Goal: Information Seeking & Learning: Find specific page/section

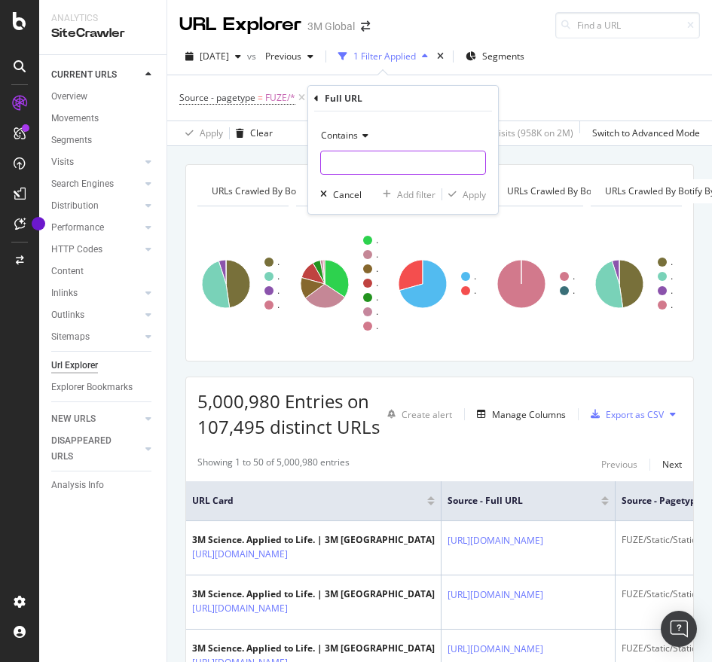
click at [425, 164] on input "text" at bounding box center [403, 163] width 164 height 24
type input "[URL][DOMAIN_NAME]"
click at [477, 196] on div "Apply" at bounding box center [473, 194] width 23 height 13
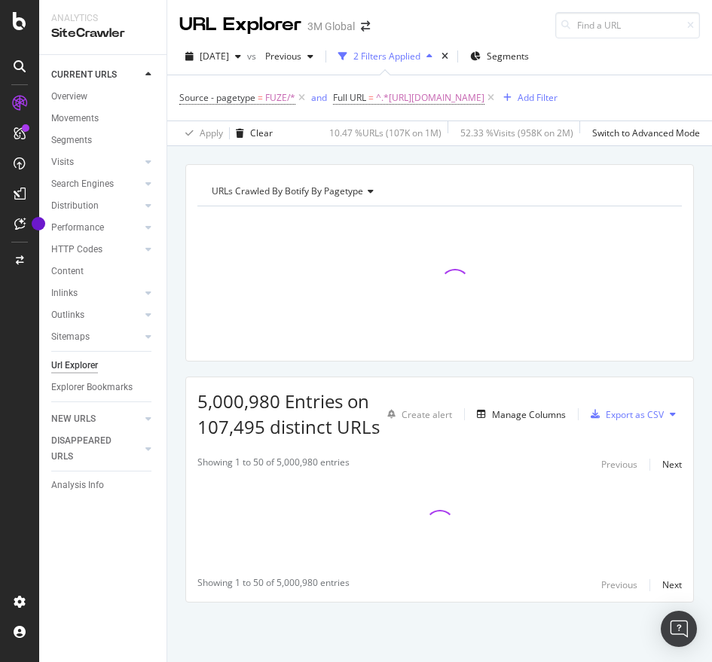
scroll to position [12, 0]
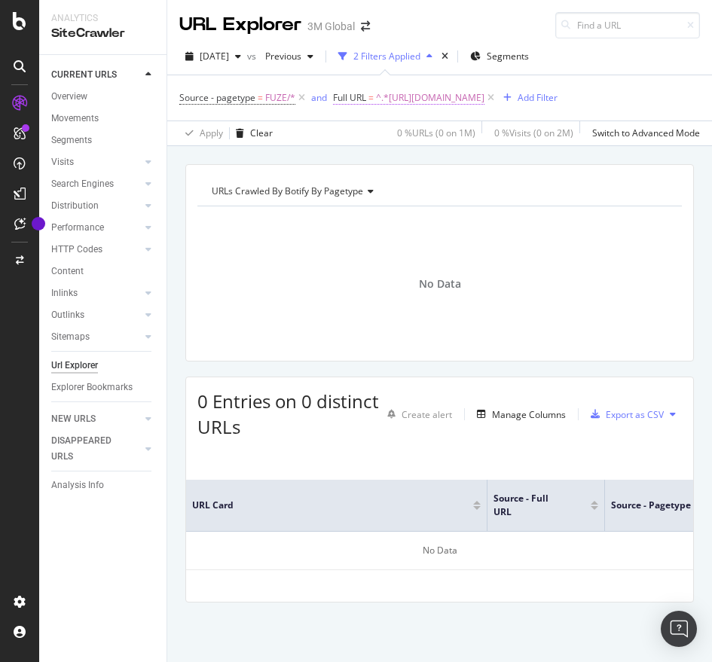
click at [410, 87] on span "^.*[URL][DOMAIN_NAME]" at bounding box center [430, 97] width 108 height 21
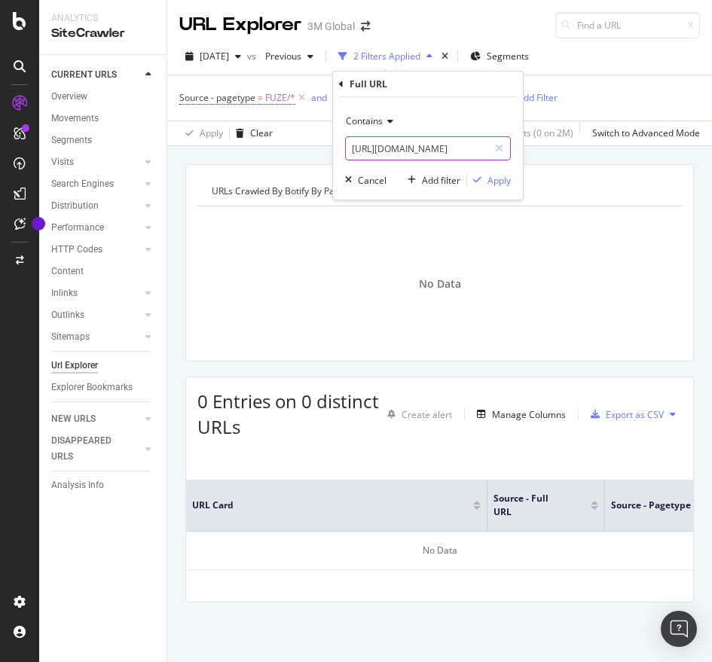
drag, startPoint x: 382, startPoint y: 135, endPoint x: 383, endPoint y: 148, distance: 13.6
click at [383, 148] on div "Contains [URL][DOMAIN_NAME]" at bounding box center [428, 134] width 166 height 51
click at [383, 148] on input "[URL][DOMAIN_NAME]" at bounding box center [417, 148] width 142 height 24
click at [502, 184] on div "Apply" at bounding box center [498, 180] width 23 height 13
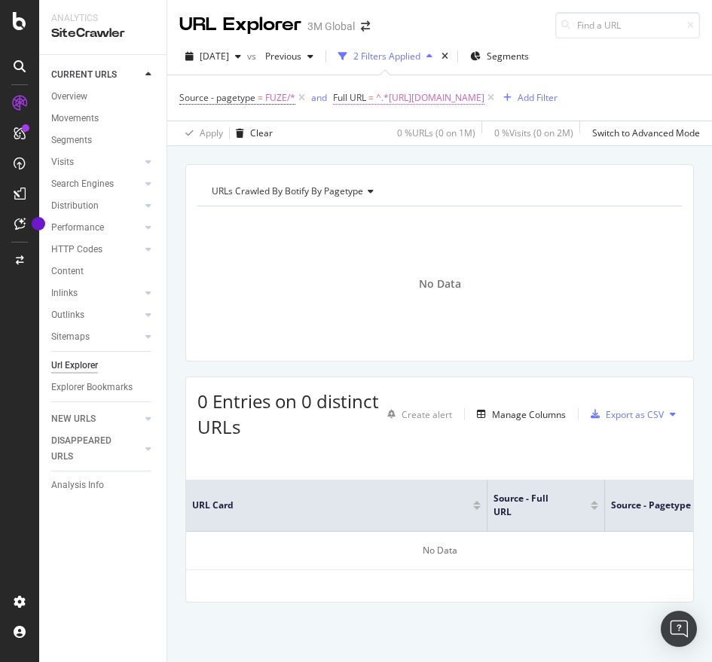
click at [484, 87] on span "^.*[URL][DOMAIN_NAME]" at bounding box center [430, 97] width 108 height 21
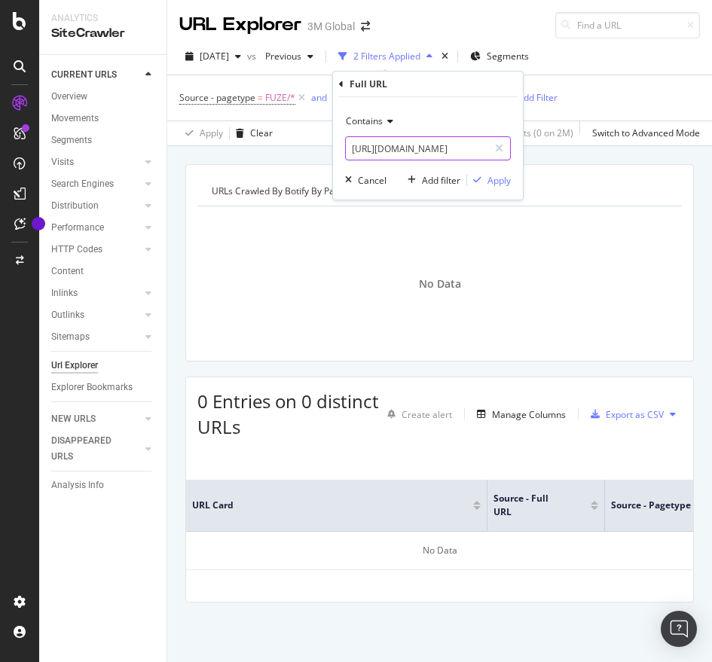
click at [404, 153] on input "[URL][DOMAIN_NAME]" at bounding box center [417, 148] width 142 height 24
paste input "6"
type input "[URL][DOMAIN_NAME]"
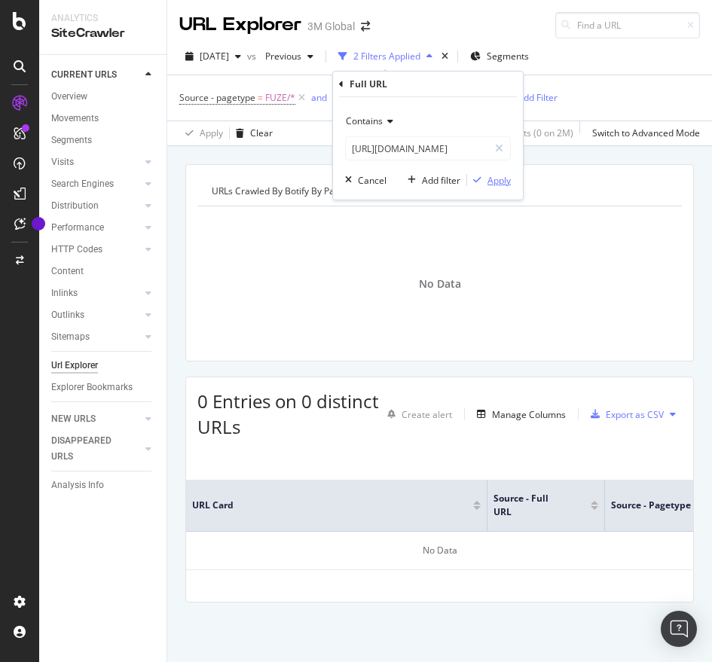
click at [495, 178] on div "Apply" at bounding box center [498, 180] width 23 height 13
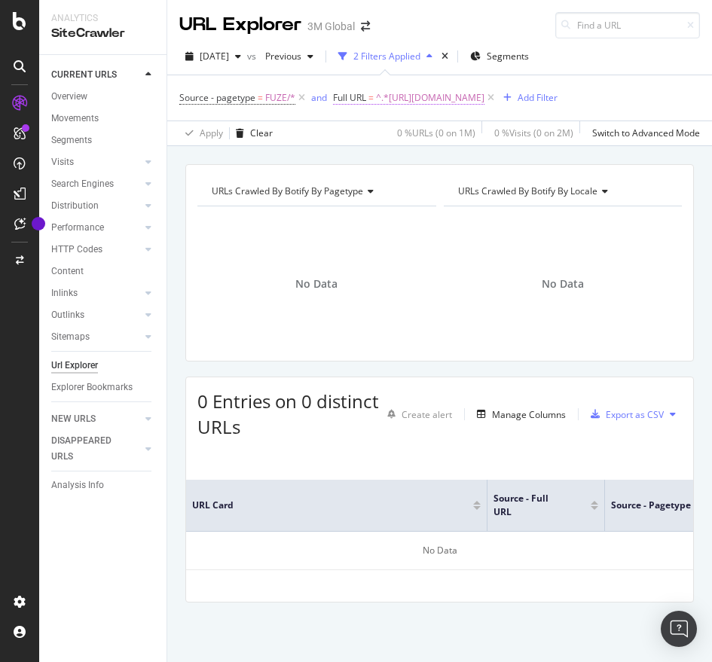
click at [484, 90] on span "^.*[URL][DOMAIN_NAME]" at bounding box center [430, 97] width 108 height 21
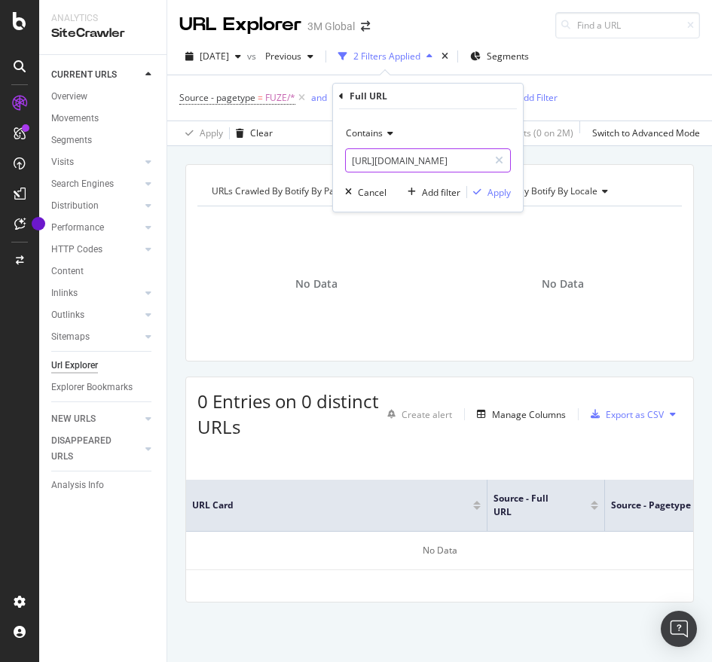
drag, startPoint x: 465, startPoint y: 147, endPoint x: 464, endPoint y: 157, distance: 9.8
click at [464, 157] on div "Contains [URL][DOMAIN_NAME]" at bounding box center [428, 146] width 166 height 51
click at [464, 157] on input "[URL][DOMAIN_NAME]" at bounding box center [417, 160] width 142 height 24
click at [508, 186] on div "Apply" at bounding box center [498, 192] width 23 height 13
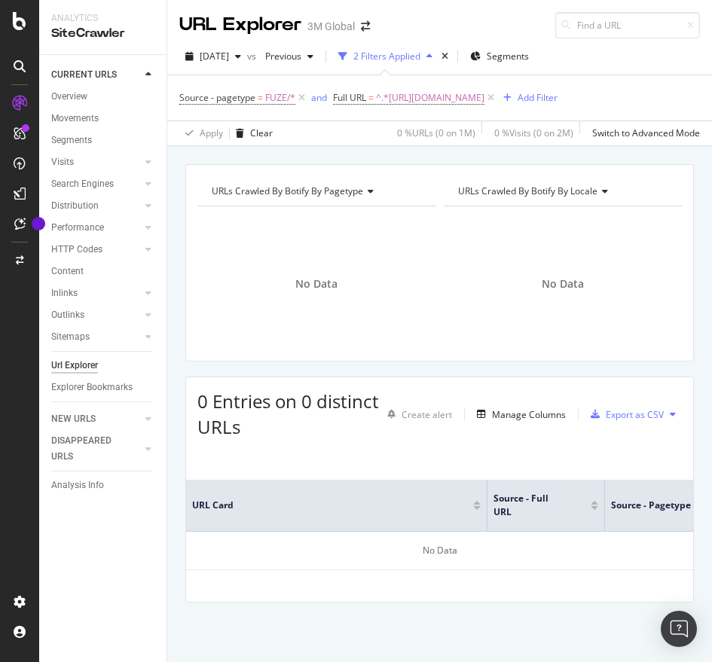
click at [483, 86] on div "Source - pagetype = FUZE/* and Full URL = ^.*[URL][DOMAIN_NAME] Add Filter" at bounding box center [439, 97] width 520 height 45
click at [480, 99] on span "^.*[URL][DOMAIN_NAME]" at bounding box center [430, 97] width 108 height 21
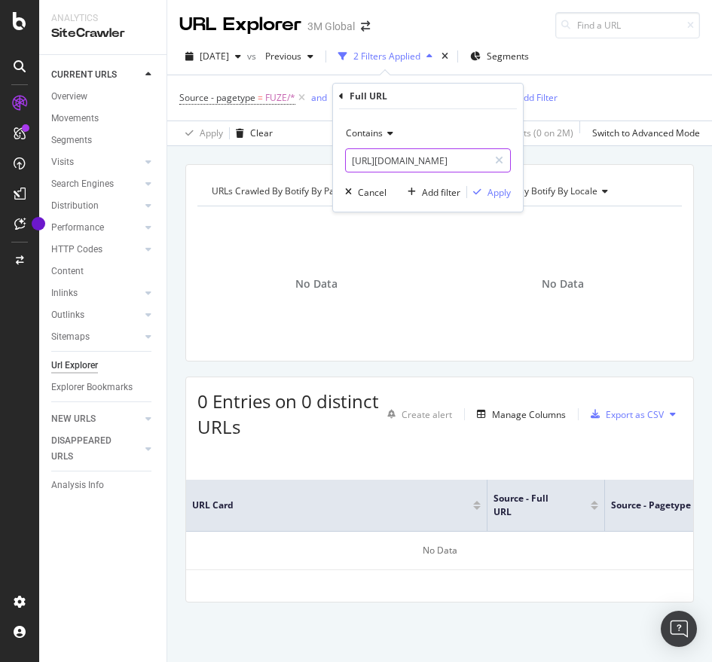
paste input "7"
click at [413, 163] on input "[URL][DOMAIN_NAME]" at bounding box center [417, 160] width 142 height 24
type input "[URL][DOMAIN_NAME]"
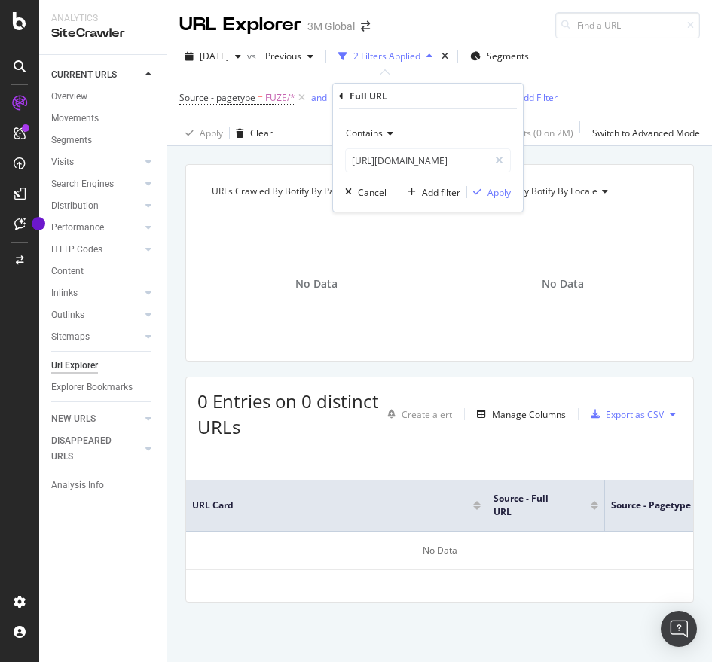
click at [496, 191] on div "Apply" at bounding box center [498, 192] width 23 height 13
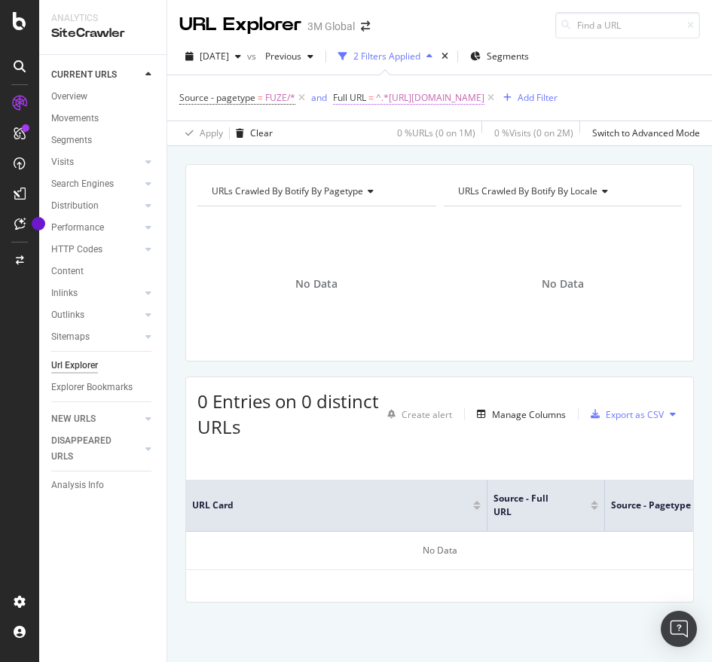
click at [484, 100] on span "^.*[URL][DOMAIN_NAME]" at bounding box center [430, 97] width 108 height 21
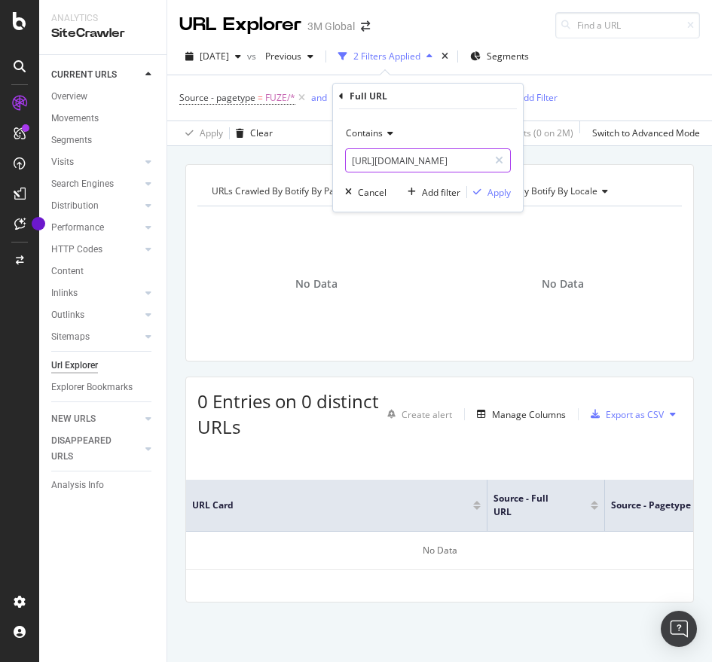
paste input "9"
click at [438, 158] on input "[URL][DOMAIN_NAME]" at bounding box center [417, 160] width 142 height 24
type input "[URL][DOMAIN_NAME]"
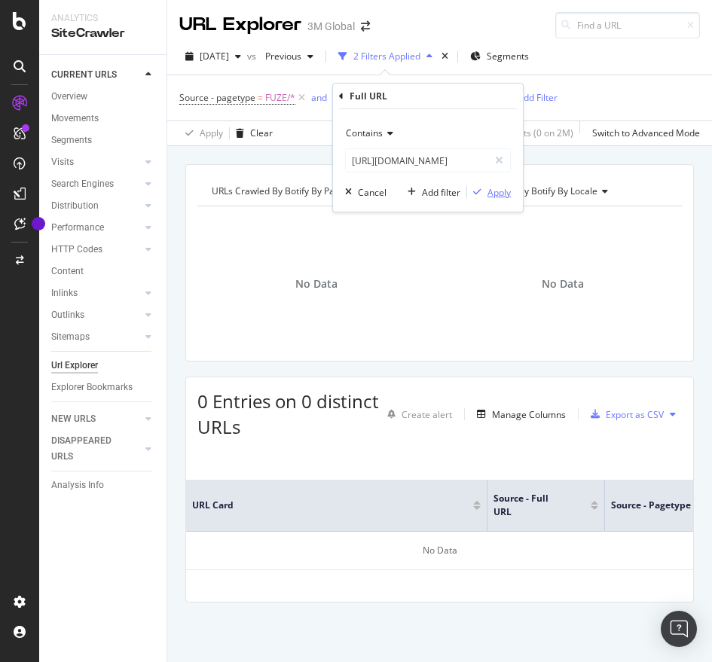
click at [503, 194] on div "Apply" at bounding box center [498, 192] width 23 height 13
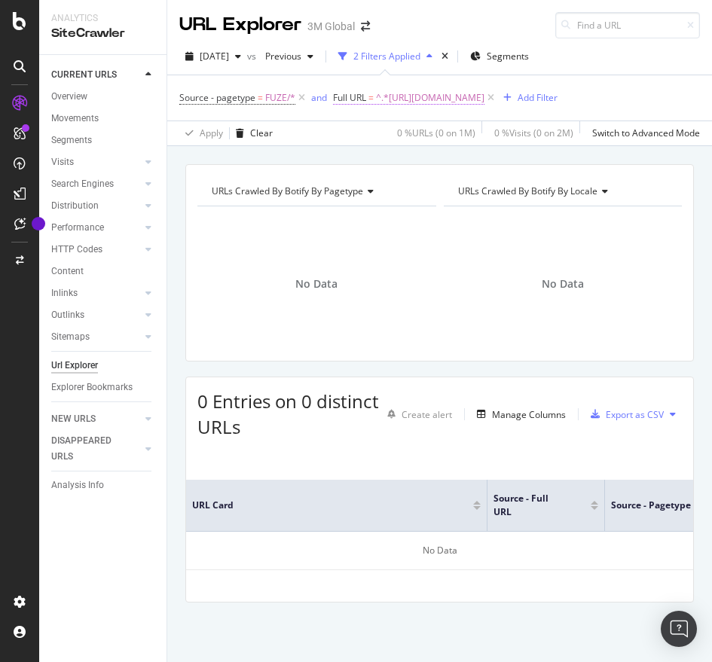
click at [471, 106] on span "^.*[URL][DOMAIN_NAME]" at bounding box center [430, 97] width 108 height 21
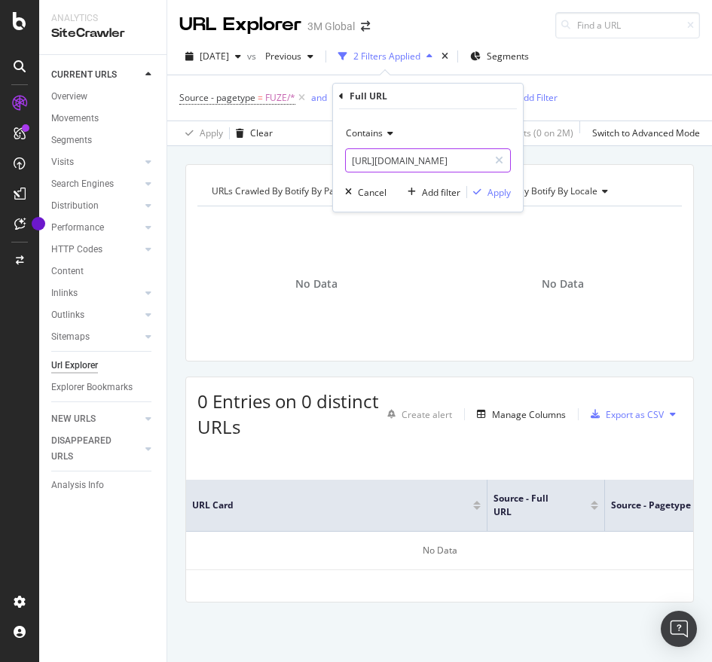
paste input "81"
click at [438, 163] on input "[URL][DOMAIN_NAME]" at bounding box center [417, 160] width 142 height 24
type input "[URL][DOMAIN_NAME]"
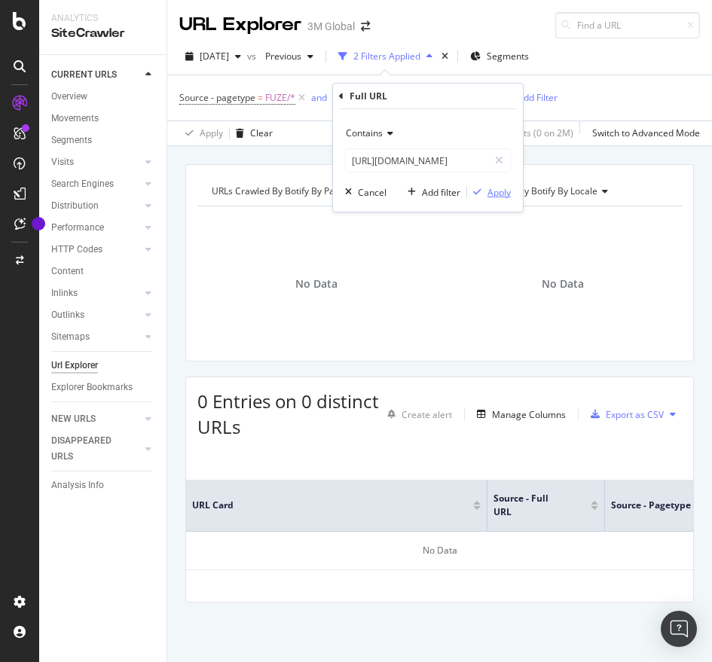
click at [487, 197] on div "Apply" at bounding box center [498, 192] width 23 height 13
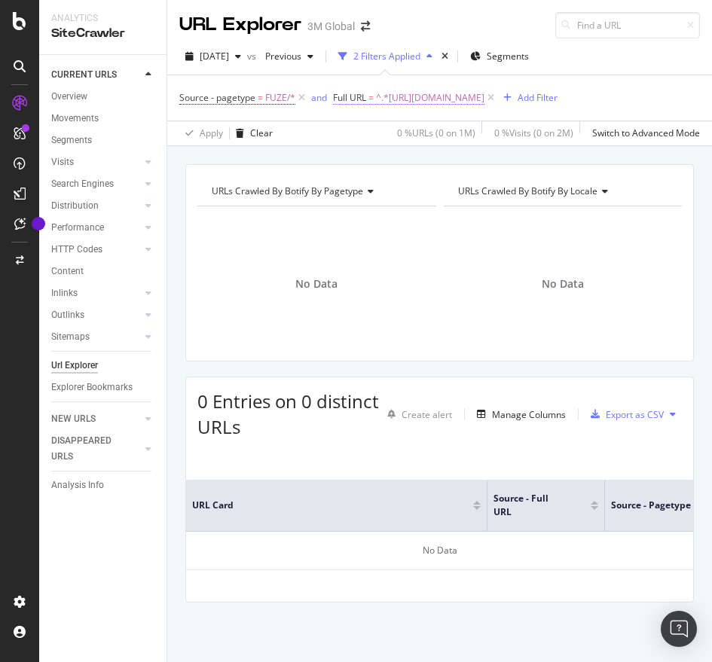
click at [484, 93] on span "^.*[URL][DOMAIN_NAME]" at bounding box center [430, 97] width 108 height 21
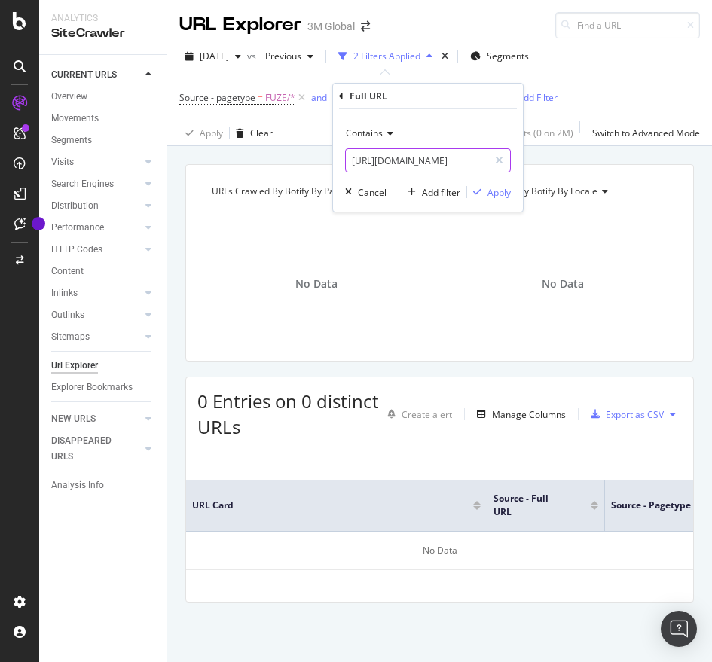
click at [398, 161] on input "[URL][DOMAIN_NAME]" at bounding box center [417, 160] width 142 height 24
paste input "79"
type input "[URL][DOMAIN_NAME]"
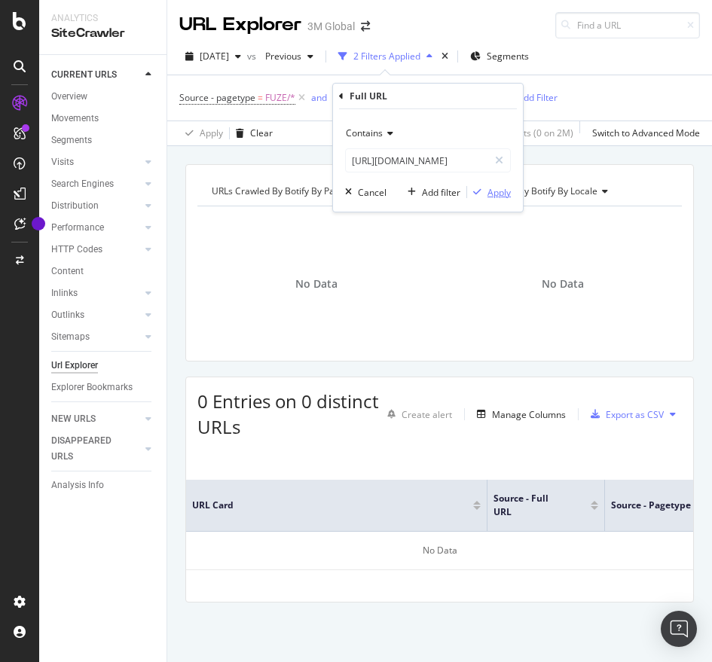
click at [489, 193] on div "Apply" at bounding box center [498, 192] width 23 height 13
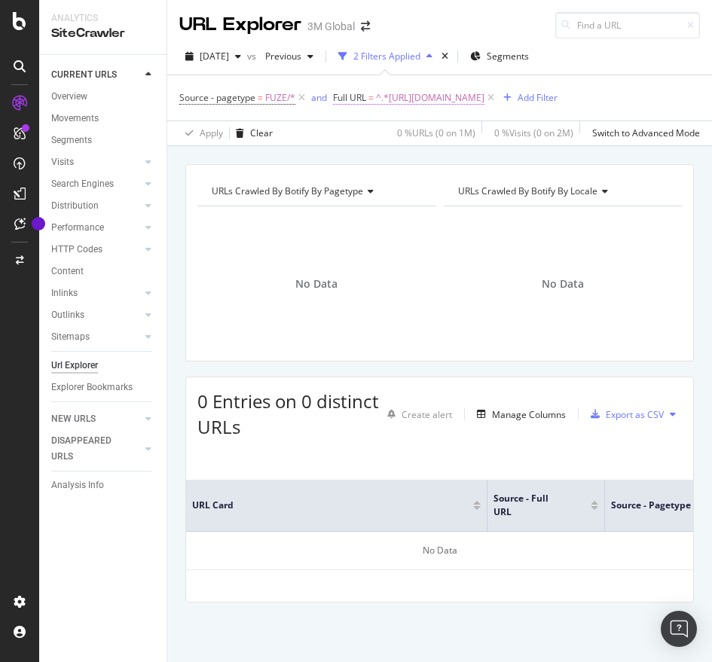
click at [484, 96] on span "^.*[URL][DOMAIN_NAME]" at bounding box center [430, 97] width 108 height 21
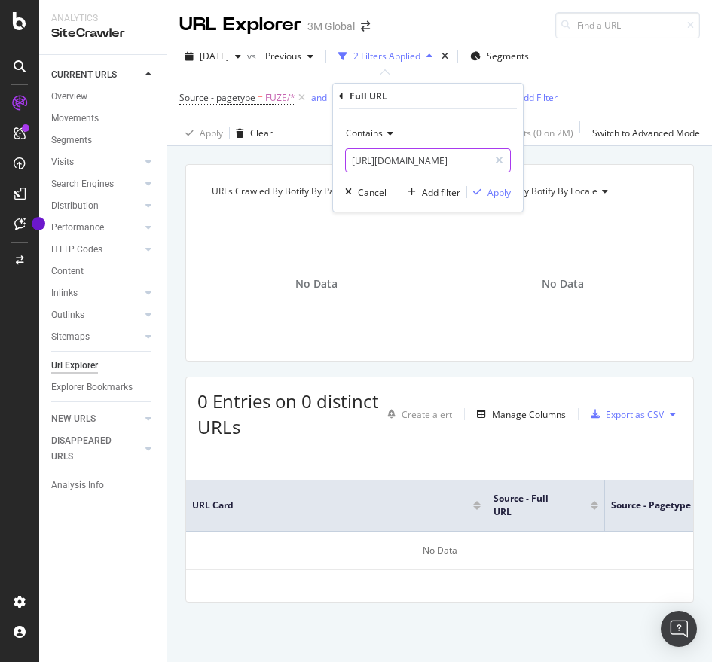
paste input "81"
click at [431, 166] on input "[URL][DOMAIN_NAME]" at bounding box center [417, 160] width 142 height 24
type input "[URL][DOMAIN_NAME]"
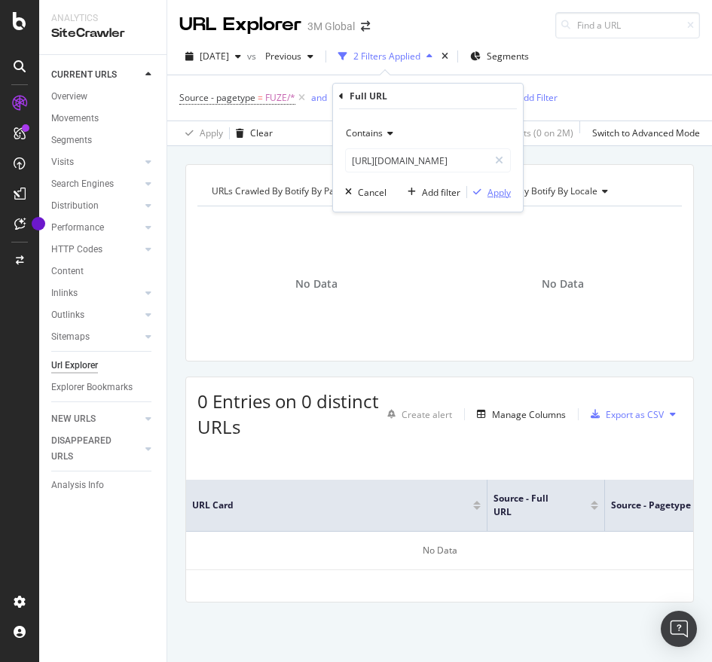
click at [502, 192] on div "Apply" at bounding box center [498, 192] width 23 height 13
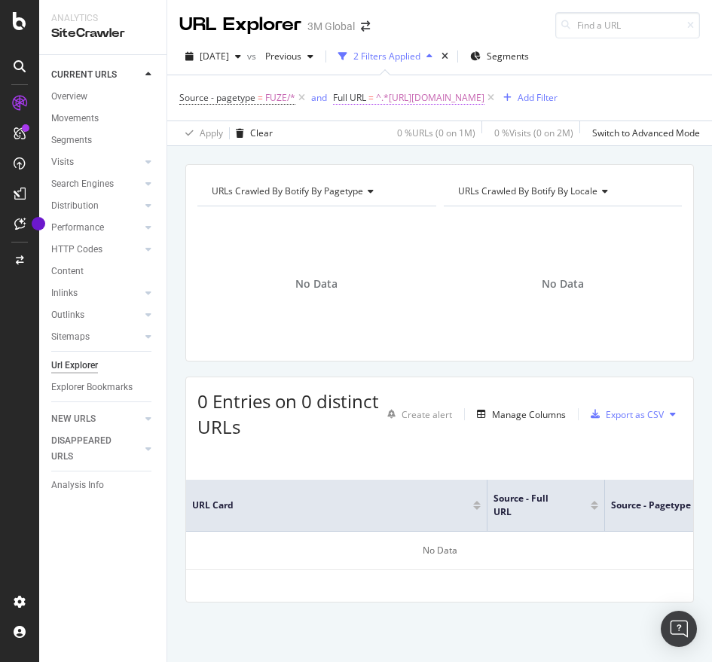
click at [484, 93] on span "^.*[URL][DOMAIN_NAME]" at bounding box center [430, 97] width 108 height 21
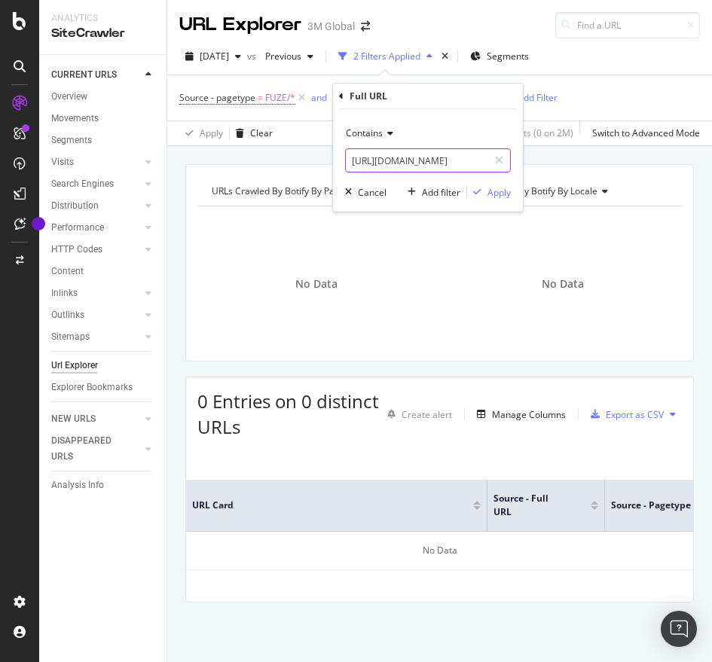
click at [443, 154] on input "[URL][DOMAIN_NAME]" at bounding box center [417, 160] width 142 height 24
click at [494, 191] on div "Apply" at bounding box center [498, 192] width 23 height 13
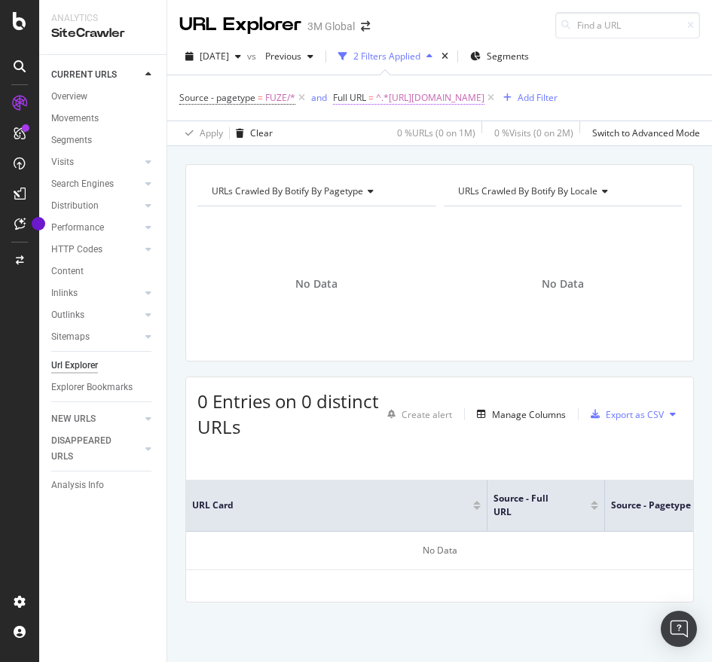
click at [484, 95] on span "^.*[URL][DOMAIN_NAME]" at bounding box center [430, 97] width 108 height 21
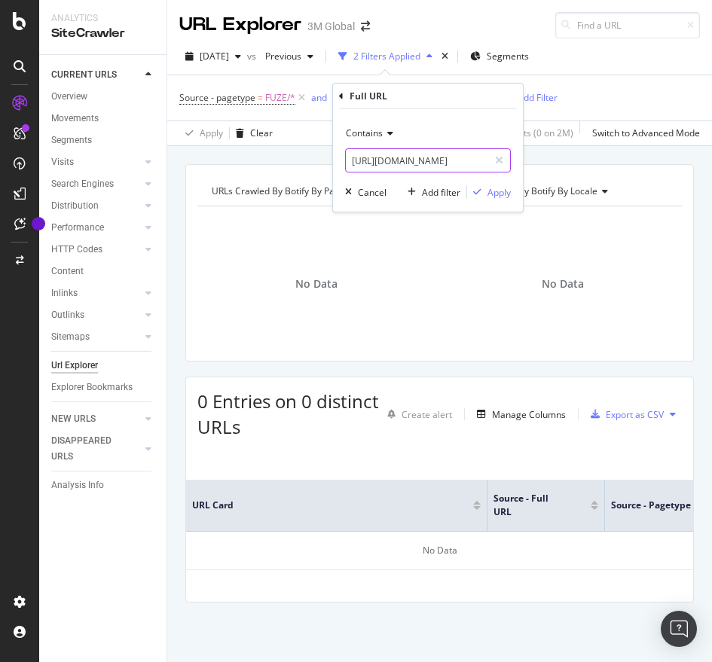
paste input "3"
click at [437, 161] on input "[URL][DOMAIN_NAME]" at bounding box center [417, 160] width 142 height 24
type input "[URL][DOMAIN_NAME]"
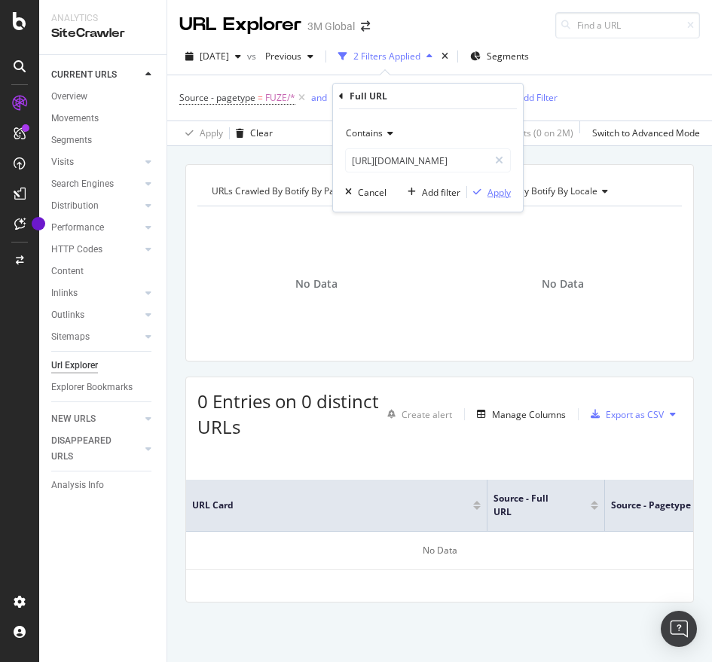
click at [493, 188] on div "Apply" at bounding box center [498, 192] width 23 height 13
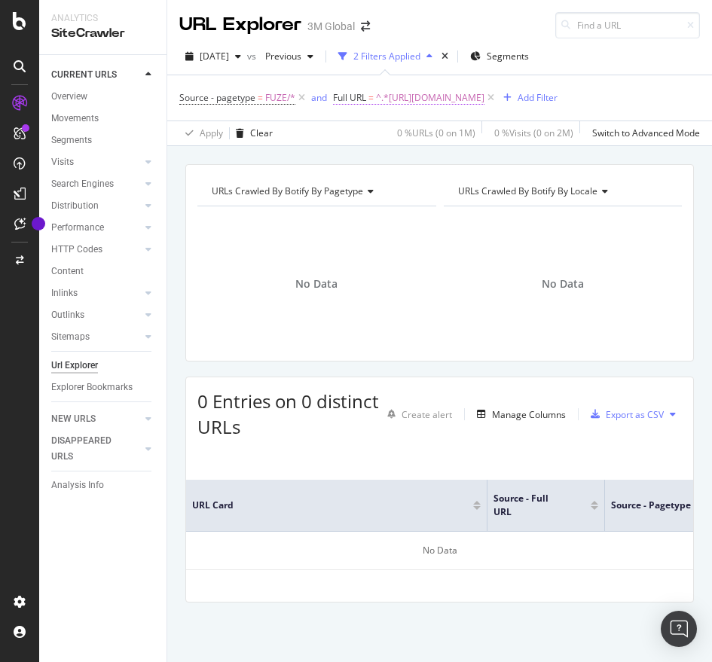
click at [484, 95] on span "^.*[URL][DOMAIN_NAME]" at bounding box center [430, 97] width 108 height 21
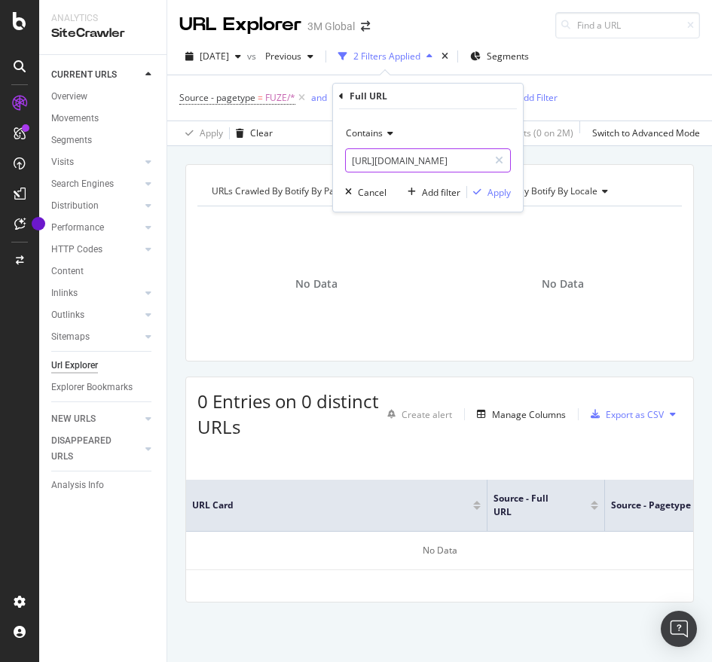
paste input "151884"
click at [393, 166] on input "[URL][DOMAIN_NAME]" at bounding box center [417, 160] width 142 height 24
type input "[URL][DOMAIN_NAME]"
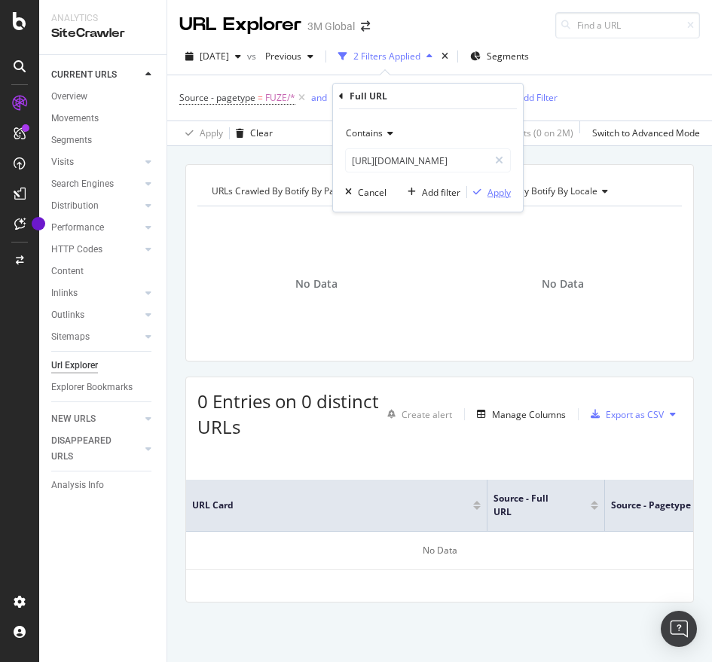
click at [498, 194] on div "Apply" at bounding box center [498, 192] width 23 height 13
